Goal: Go to known website: Go to known website

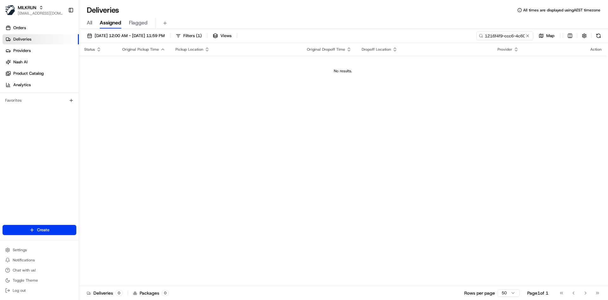
click at [479, 39] on input "1216f4f9-ccc6-4c60-828a-ed839ae0c114" at bounding box center [504, 35] width 57 height 9
type input "ad91ec9b-01e4-42ca-98ea-81b5803628ee"
